Goal: Transaction & Acquisition: Purchase product/service

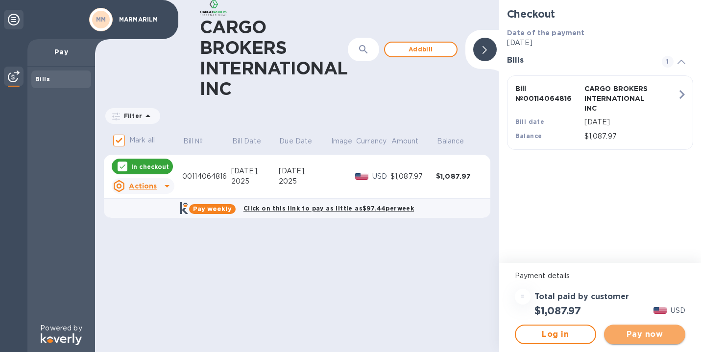
click at [630, 335] on span "Pay now" at bounding box center [645, 335] width 66 height 12
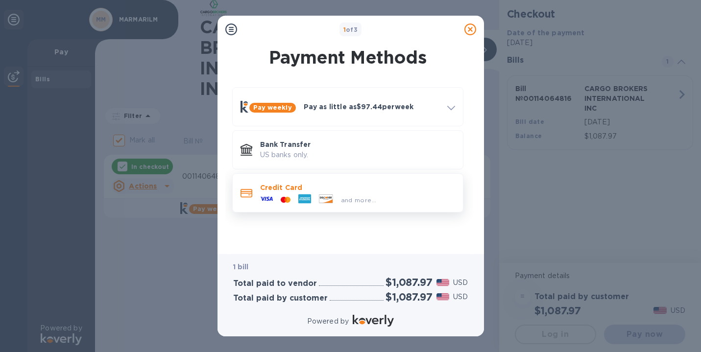
click at [281, 192] on p "Credit Card" at bounding box center [357, 188] width 195 height 10
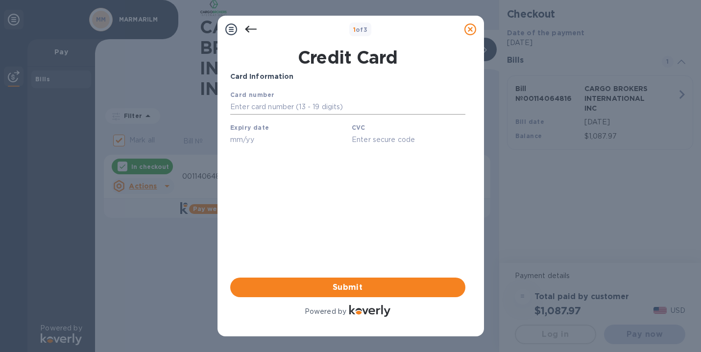
click at [280, 104] on input "text" at bounding box center [347, 107] width 235 height 15
type input "[CREDIT_CARD_NUMBER]"
type input "01/29"
type input "639"
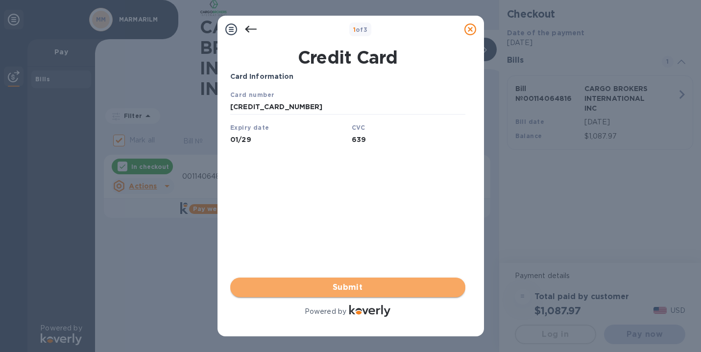
click at [372, 289] on span "Submit" at bounding box center [348, 288] width 220 height 12
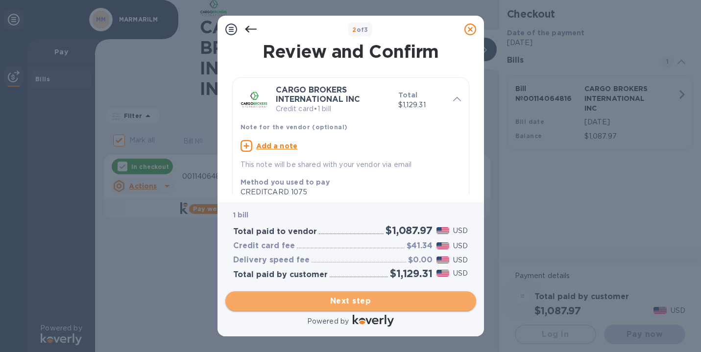
click at [352, 299] on span "Next step" at bounding box center [350, 301] width 235 height 12
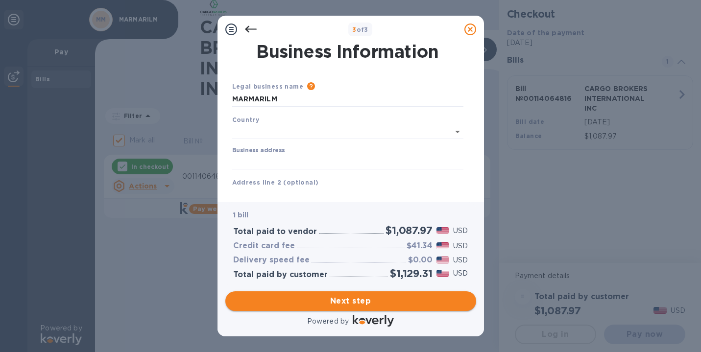
type input "[GEOGRAPHIC_DATA]"
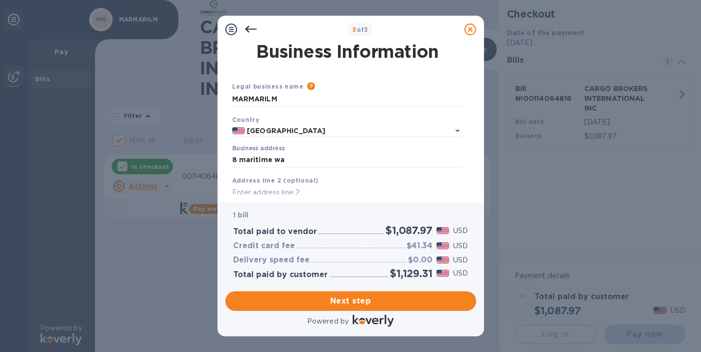
type input "[STREET_ADDRESS]"
type input "[GEOGRAPHIC_DATA]"
type input "NC"
type input "28461"
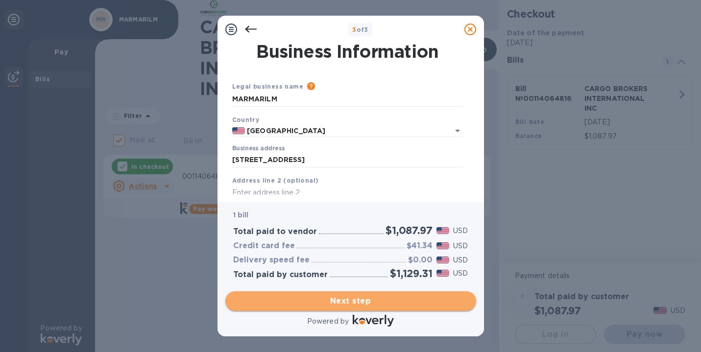
click at [358, 302] on span "Next step" at bounding box center [350, 301] width 235 height 12
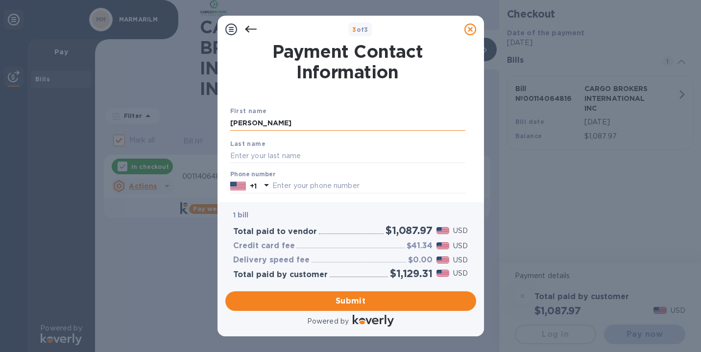
type input "[PERSON_NAME]"
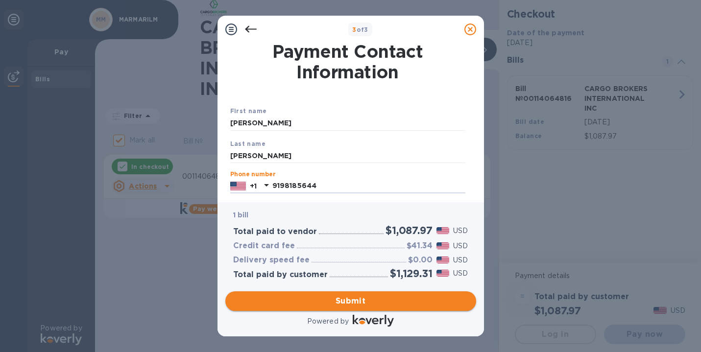
type input "9198185644"
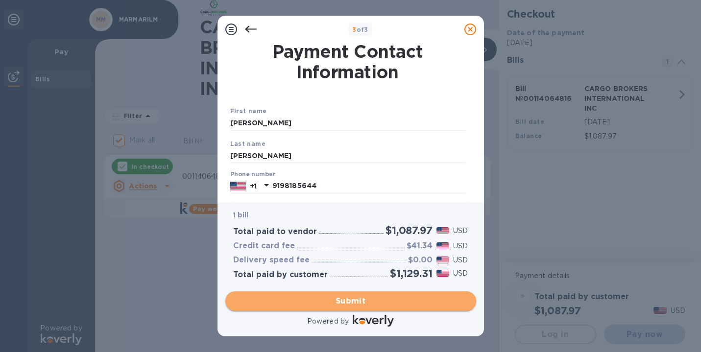
click at [346, 300] on span "Submit" at bounding box center [350, 301] width 235 height 12
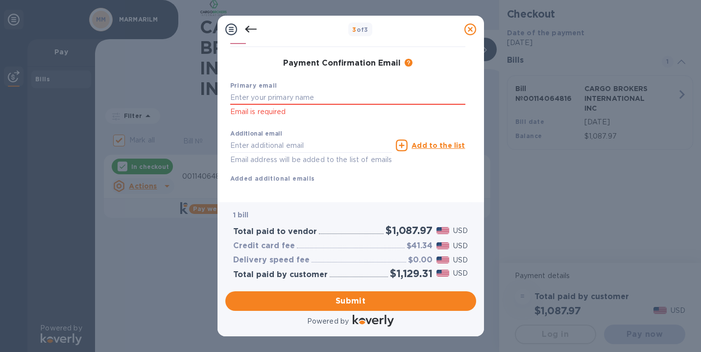
scroll to position [147, 0]
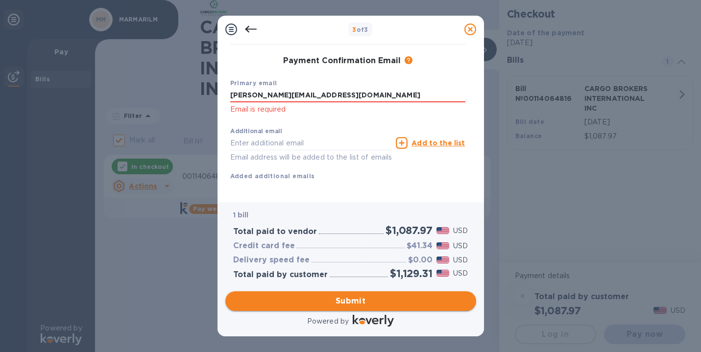
type input "[PERSON_NAME][EMAIL_ADDRESS][DOMAIN_NAME]"
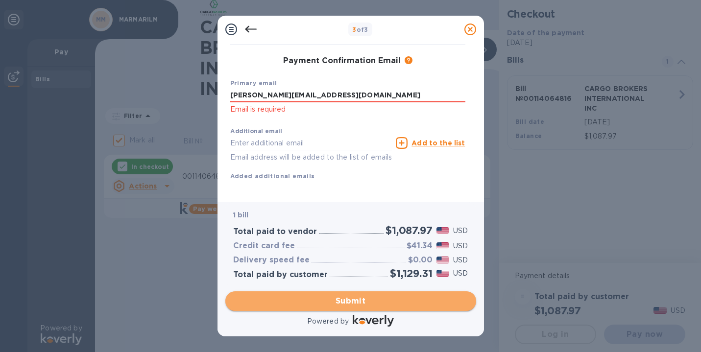
click at [340, 303] on span "Submit" at bounding box center [350, 301] width 235 height 12
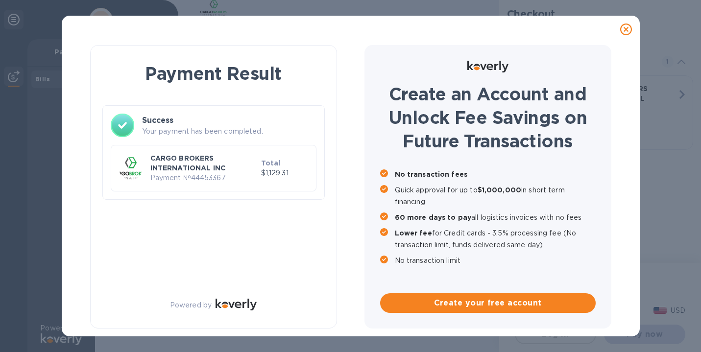
checkbox input "false"
